Goal: Task Accomplishment & Management: Use online tool/utility

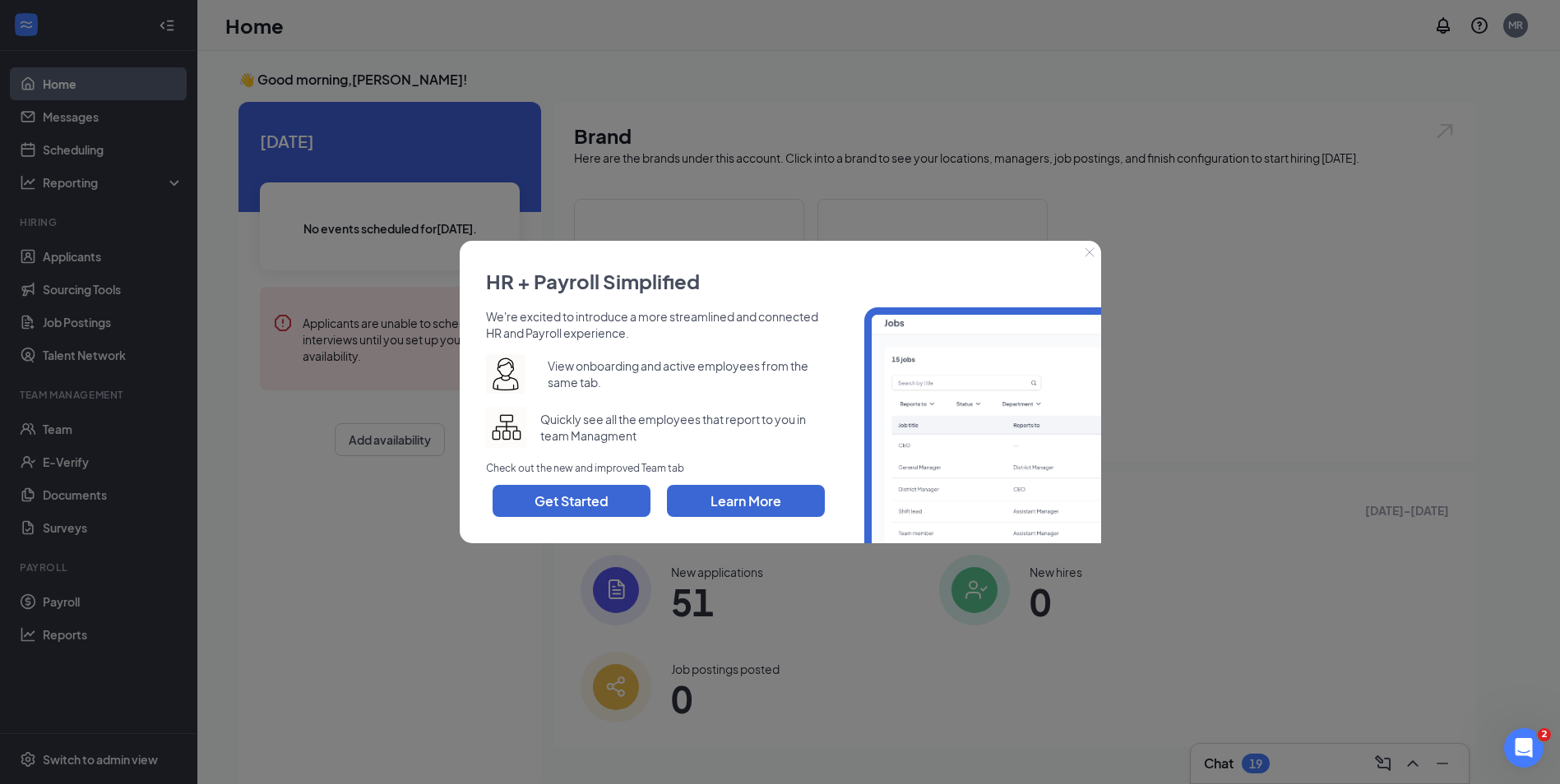
click at [1089, 251] on icon "Close" at bounding box center [1089, 252] width 10 height 10
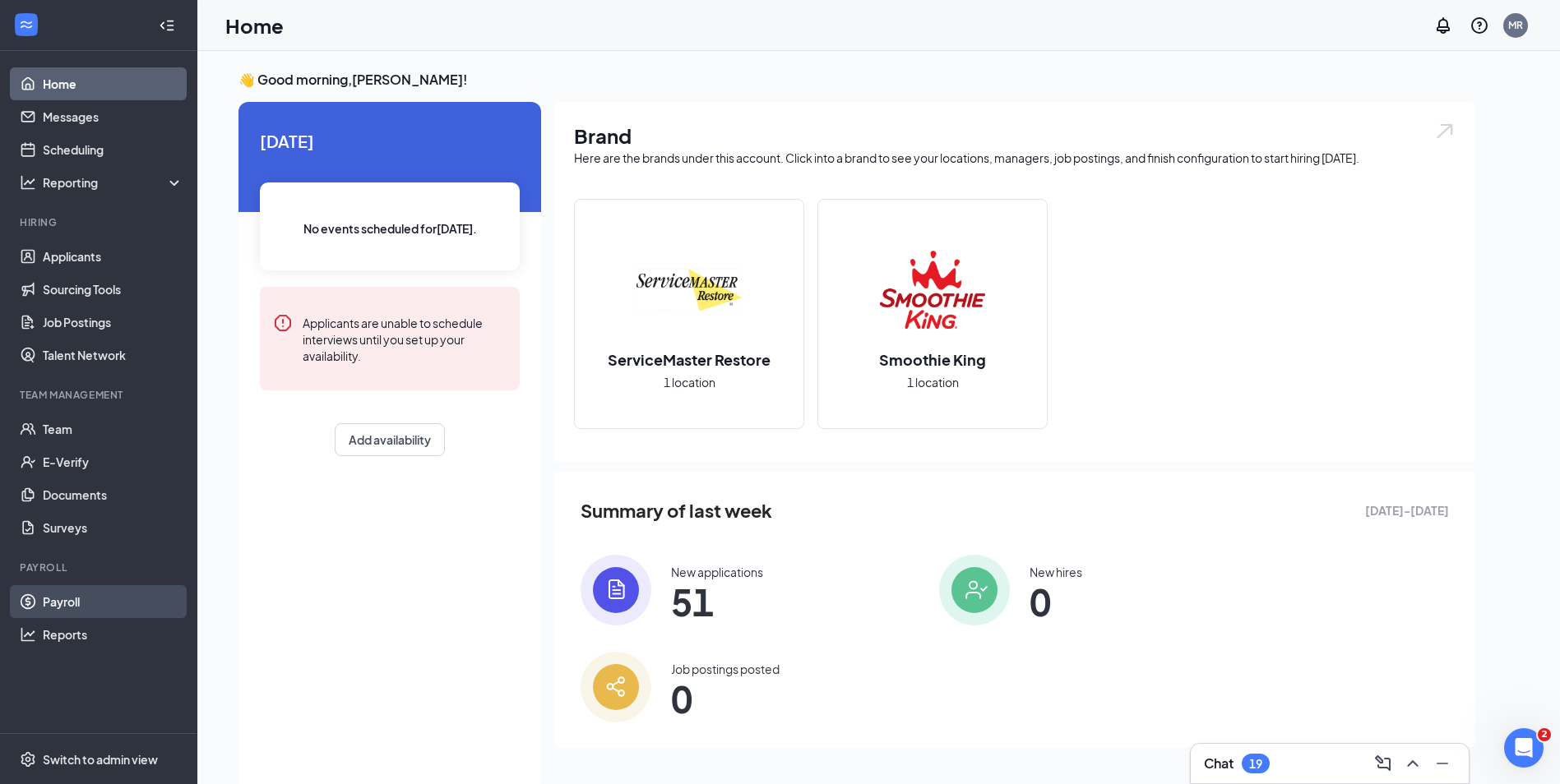
click at [52, 600] on link "Payroll" at bounding box center [113, 602] width 140 height 33
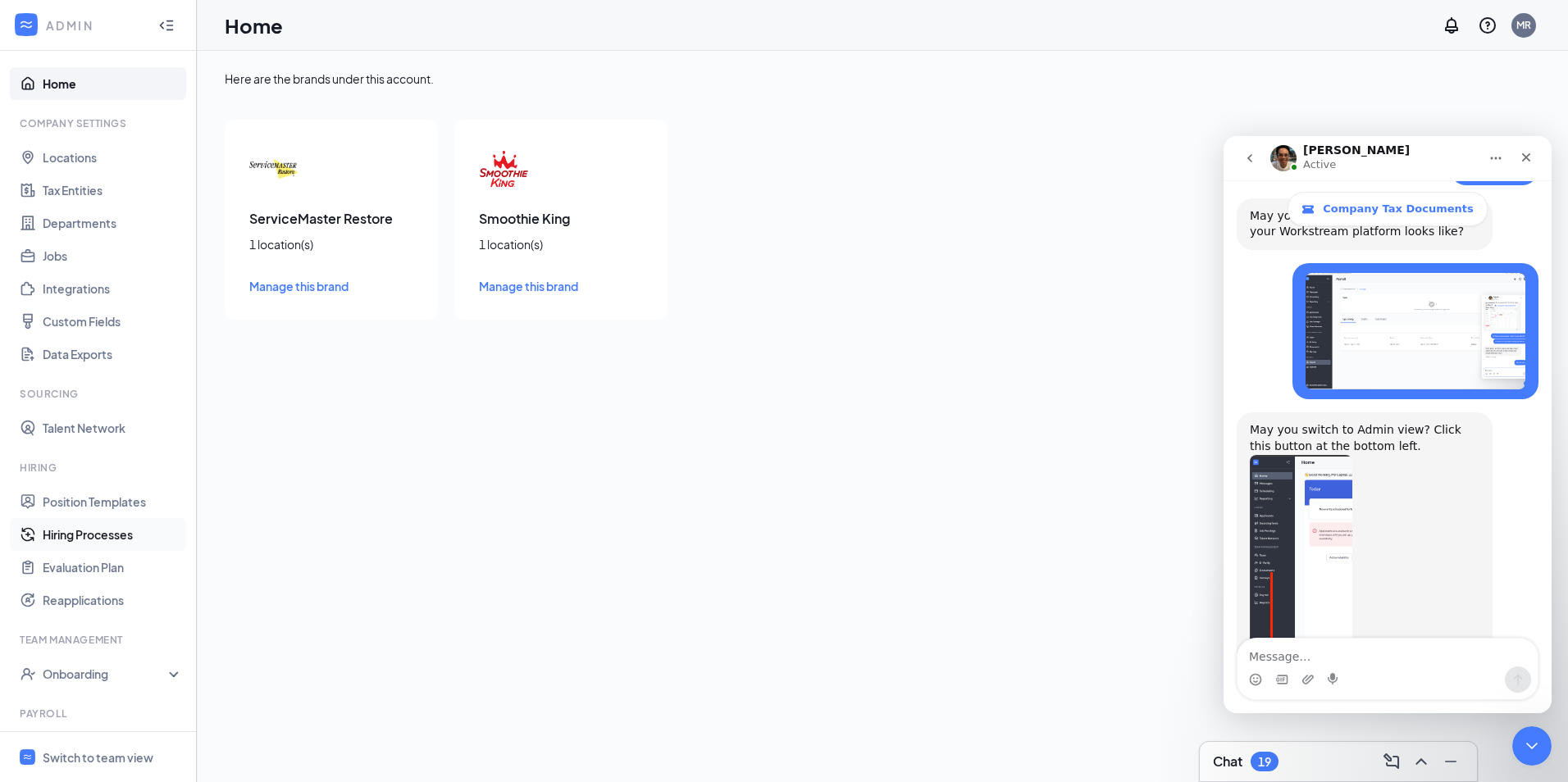
scroll to position [146, 0]
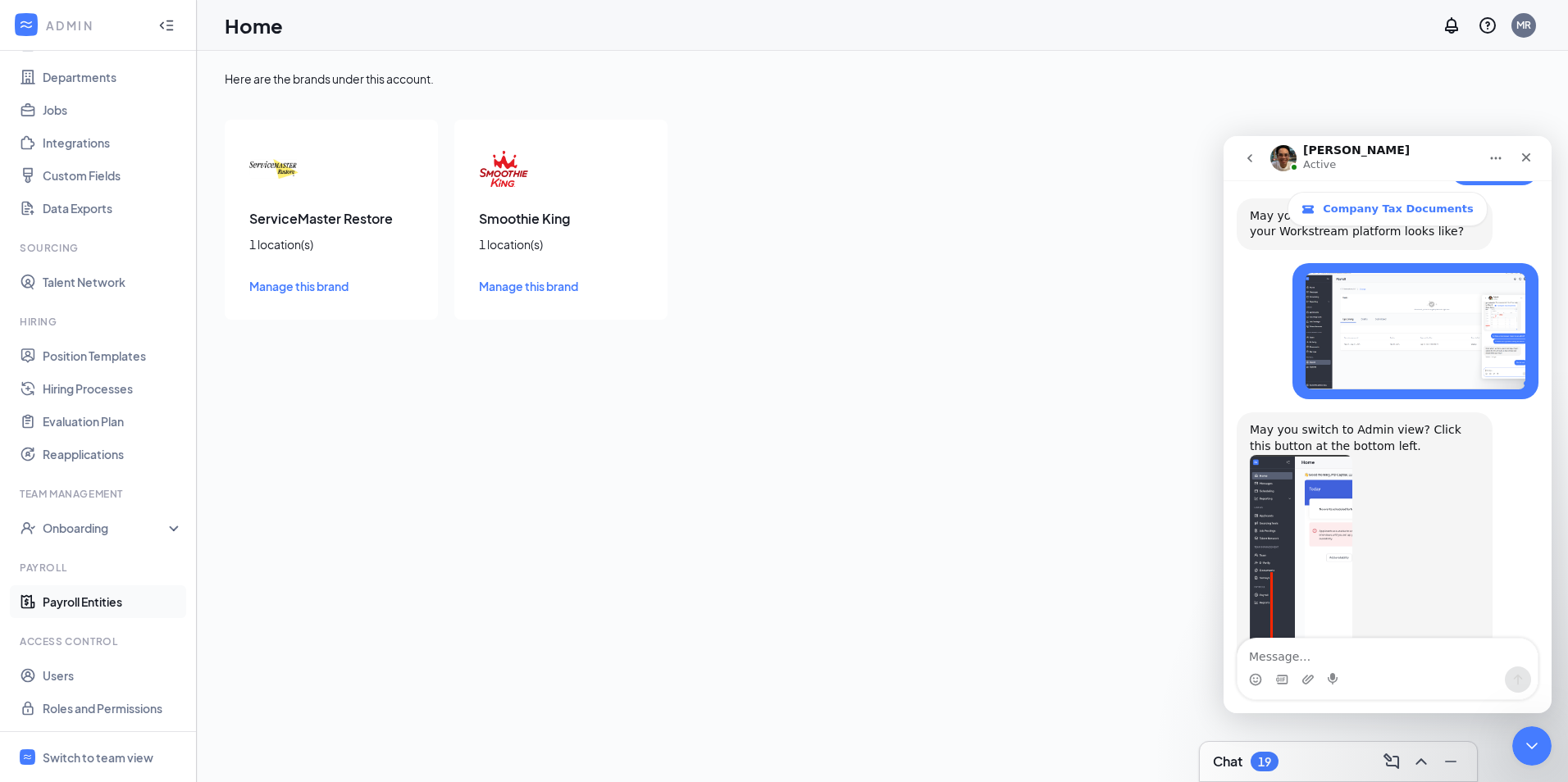
click at [95, 603] on link "Payroll Entities" at bounding box center [113, 601] width 140 height 33
